Goal: Task Accomplishment & Management: Use online tool/utility

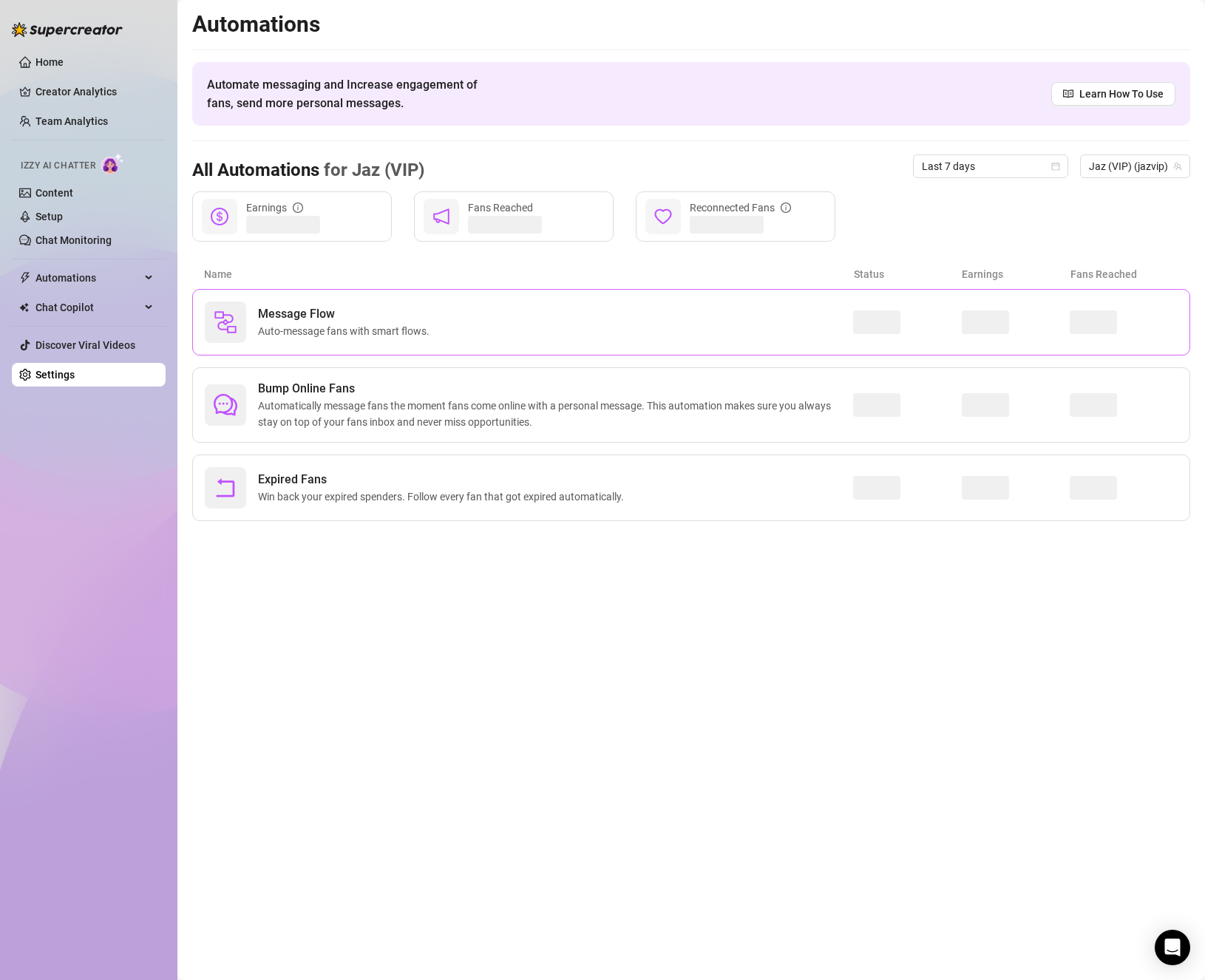
click at [331, 332] on span "Auto-message fans with smart flows." at bounding box center [346, 331] width 177 height 16
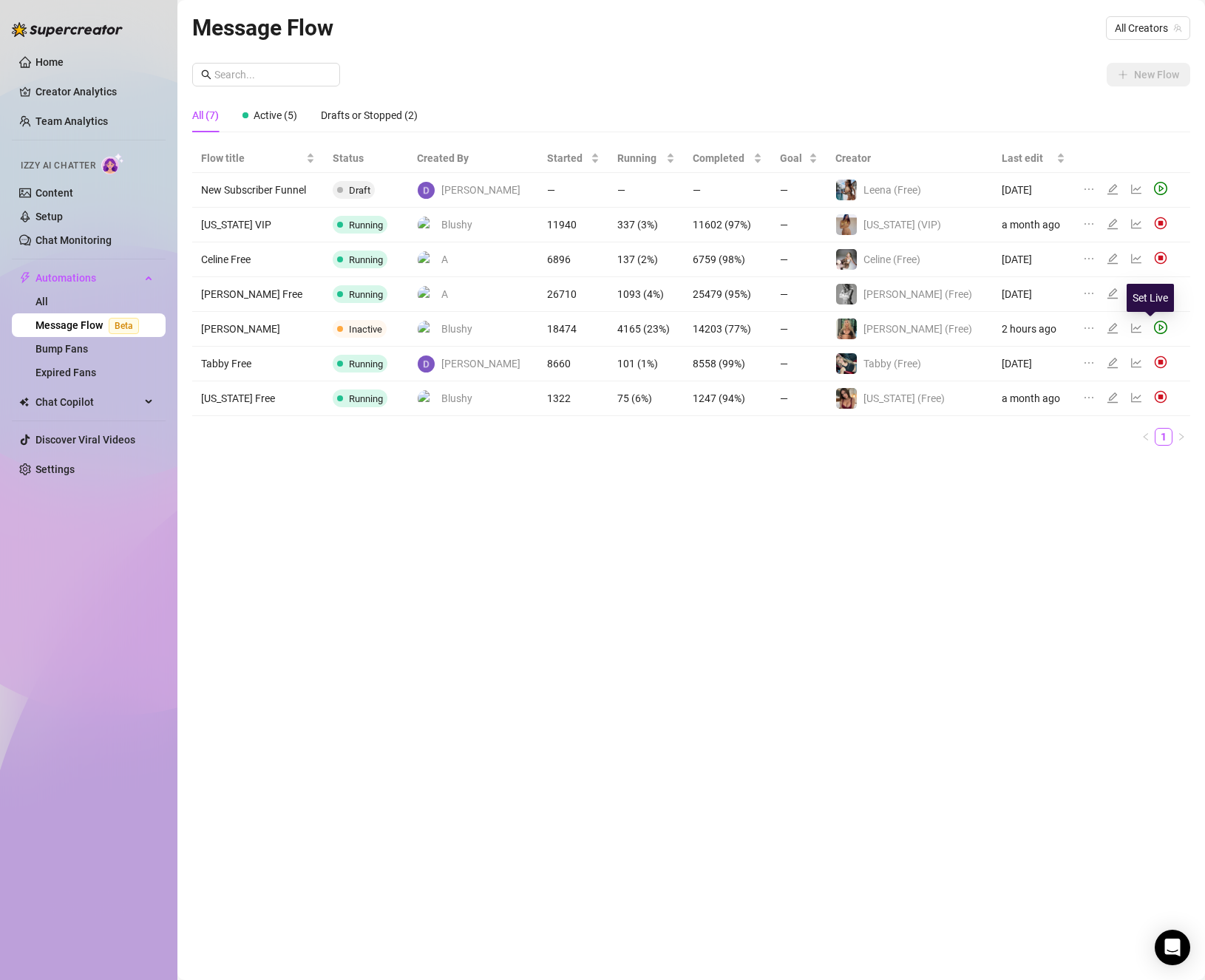
click at [1154, 331] on icon "play-circle" at bounding box center [1161, 327] width 13 height 13
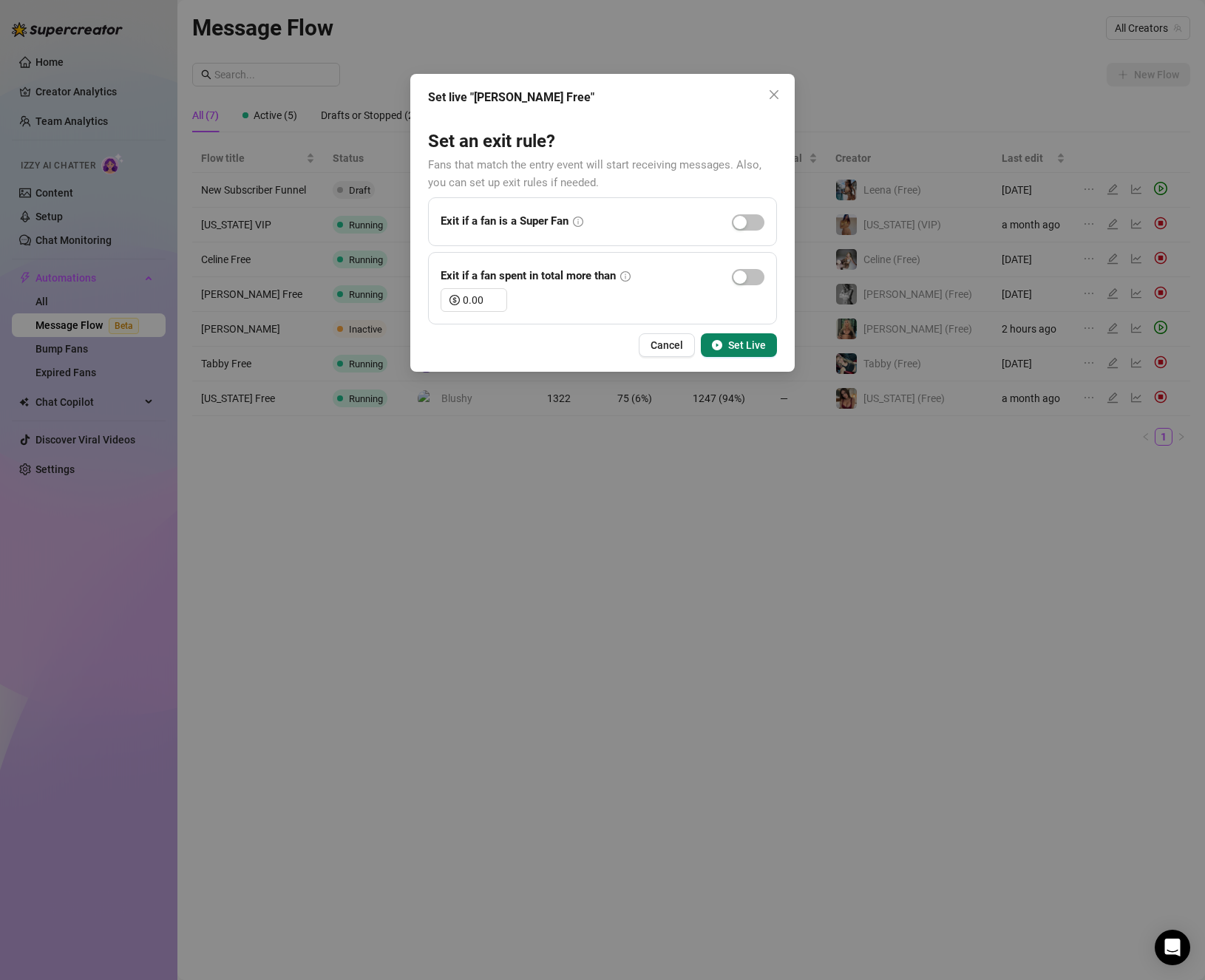
click at [775, 347] on button "Set Live" at bounding box center [739, 345] width 76 height 24
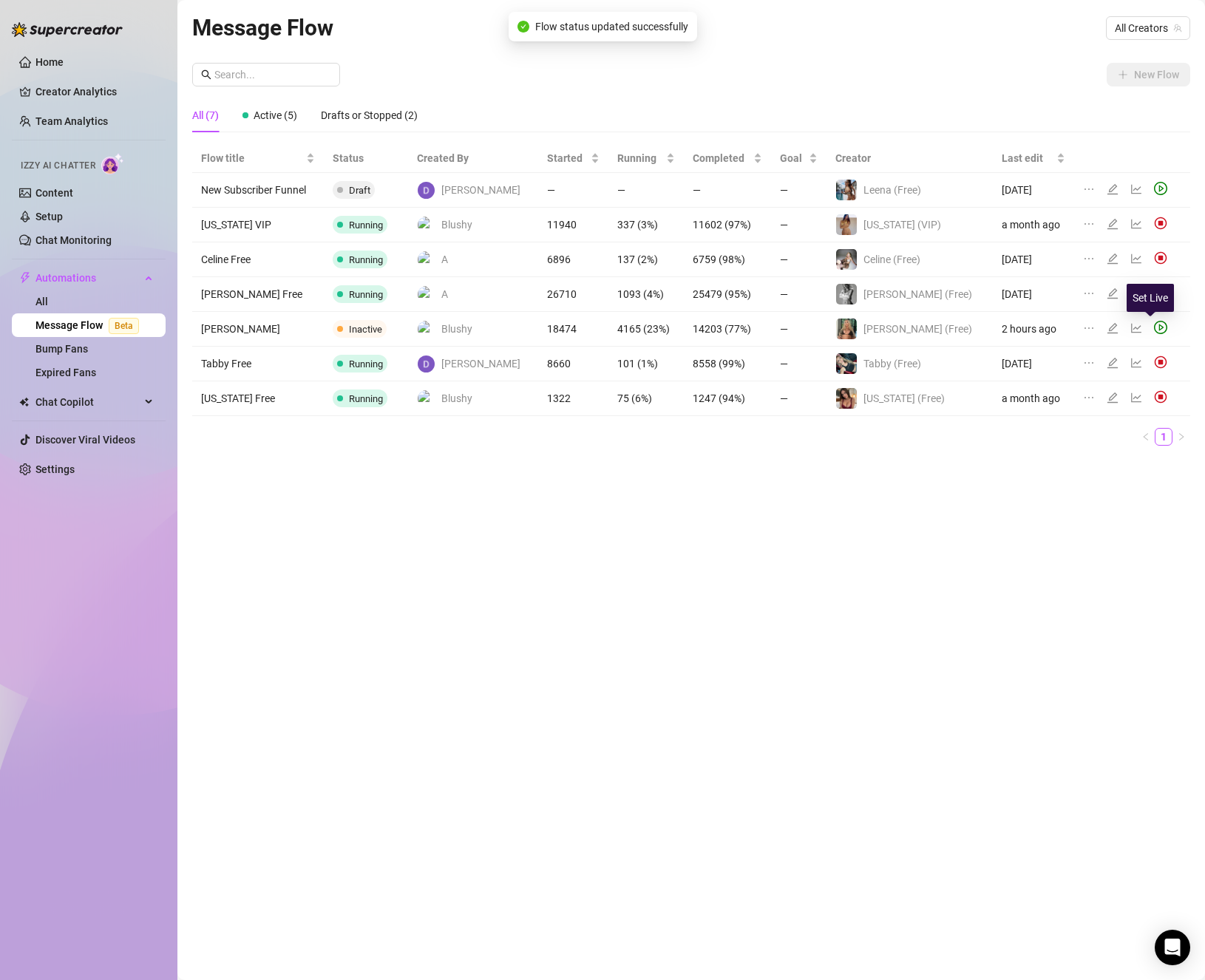
click at [1154, 328] on icon "play-circle" at bounding box center [1161, 327] width 13 height 13
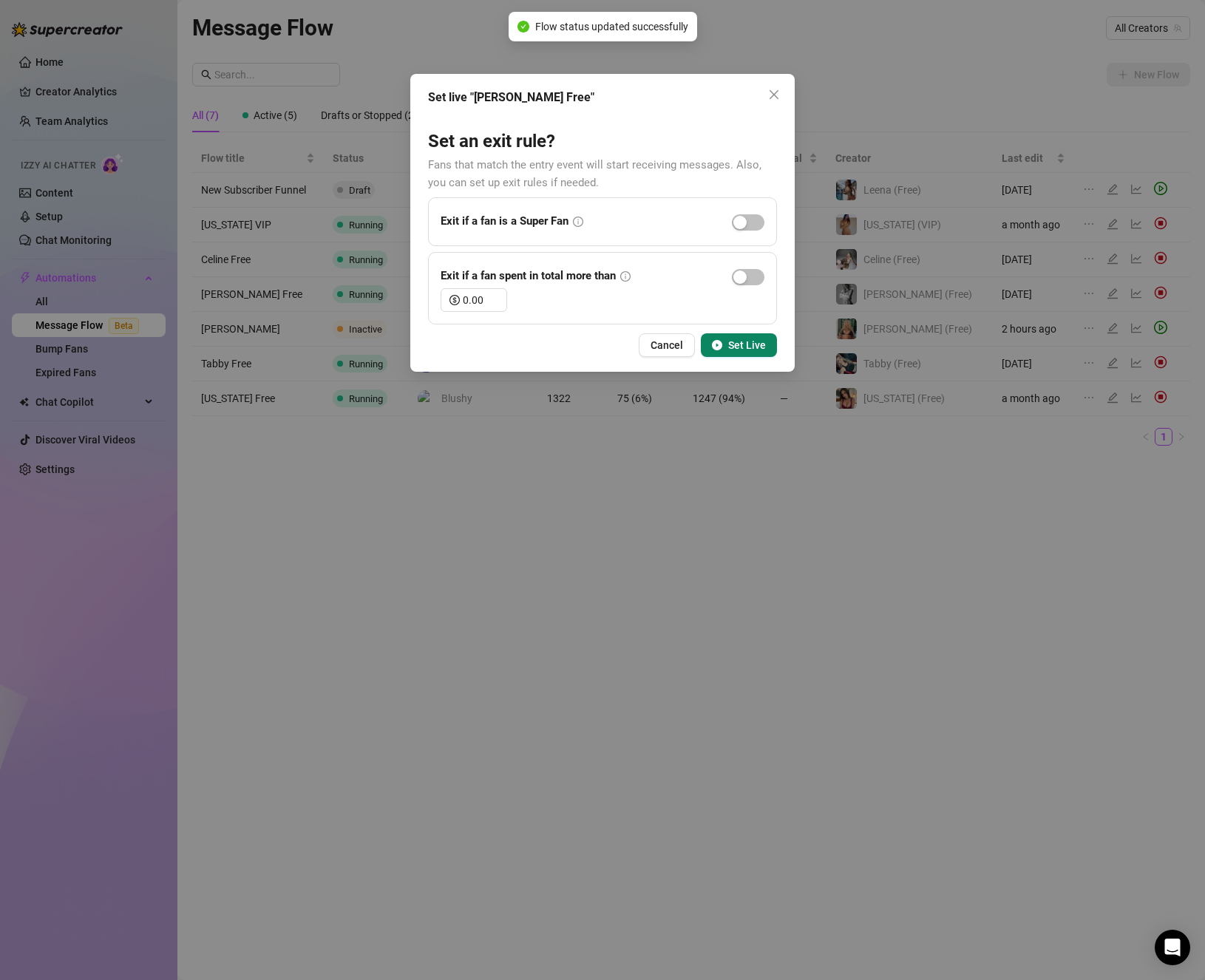
click at [724, 347] on button "Set Live" at bounding box center [739, 345] width 76 height 24
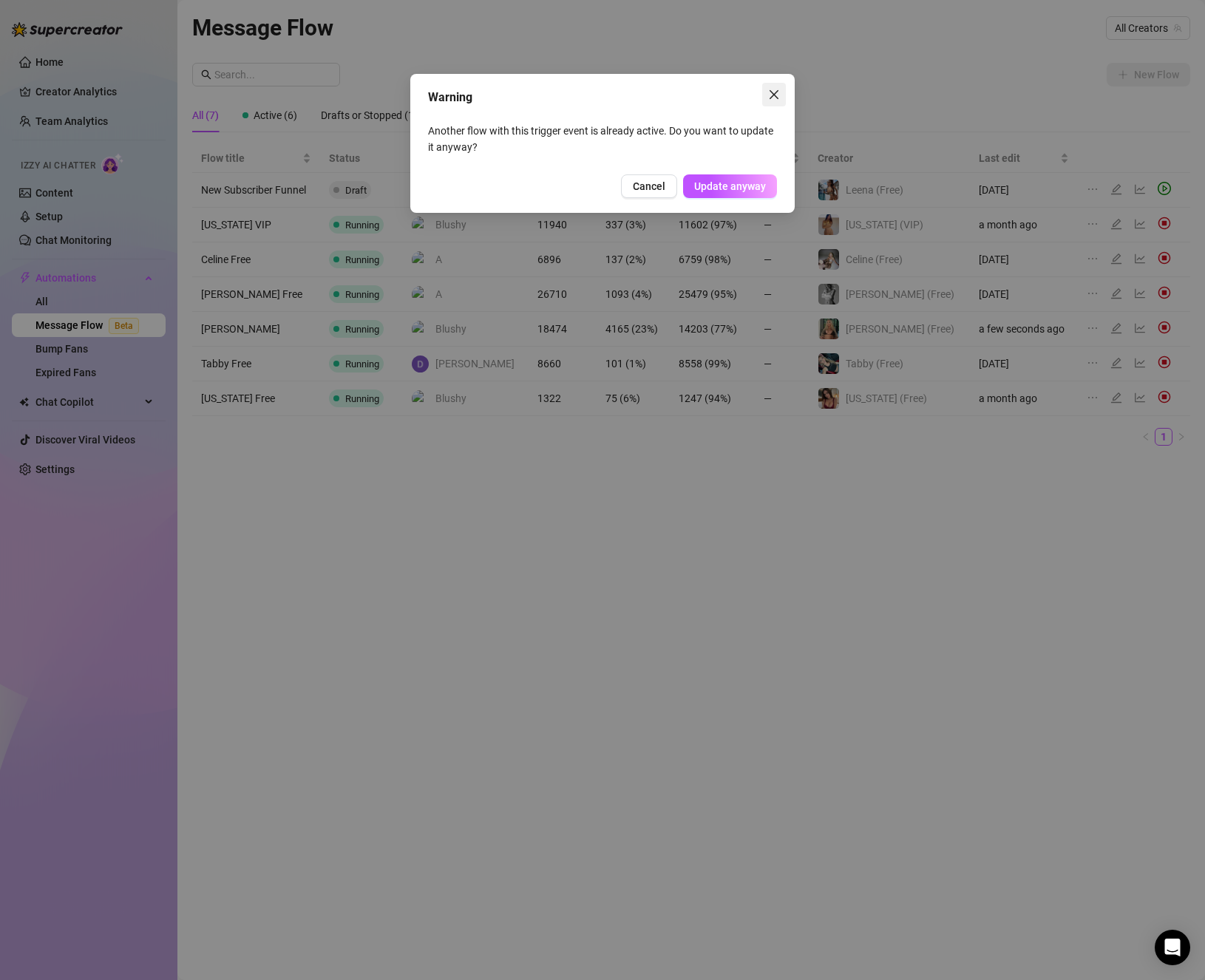
click at [780, 96] on span "Close" at bounding box center [774, 95] width 24 height 12
